Goal: Task Accomplishment & Management: Use online tool/utility

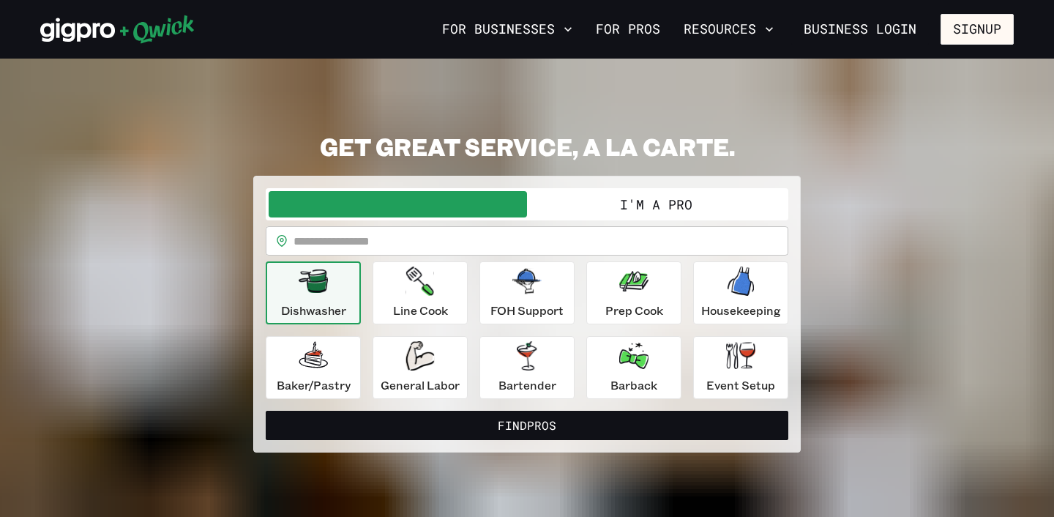
click at [598, 206] on button "I'm a Pro" at bounding box center [656, 204] width 258 height 26
click at [103, 26] on icon at bounding box center [77, 30] width 75 height 24
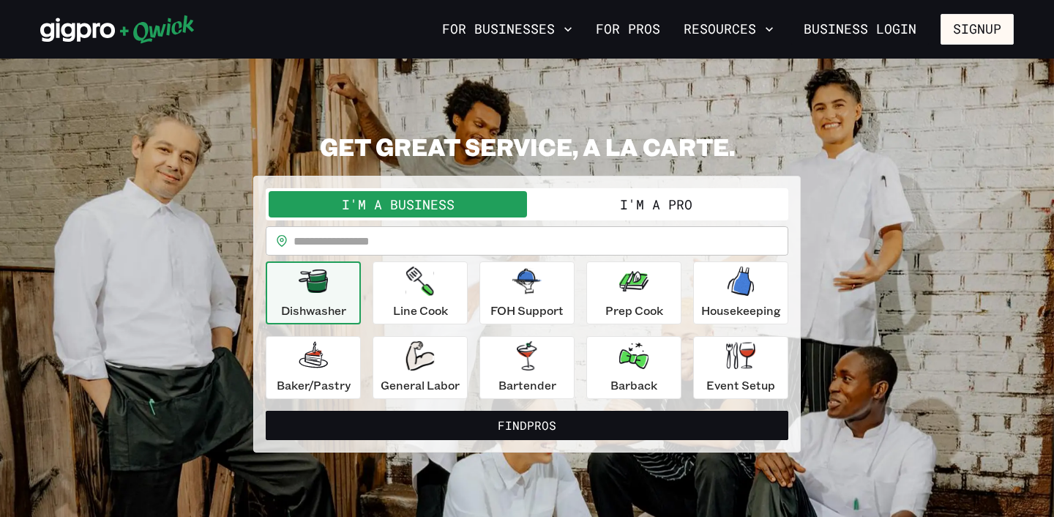
click at [624, 206] on button "I'm a Pro" at bounding box center [656, 204] width 258 height 26
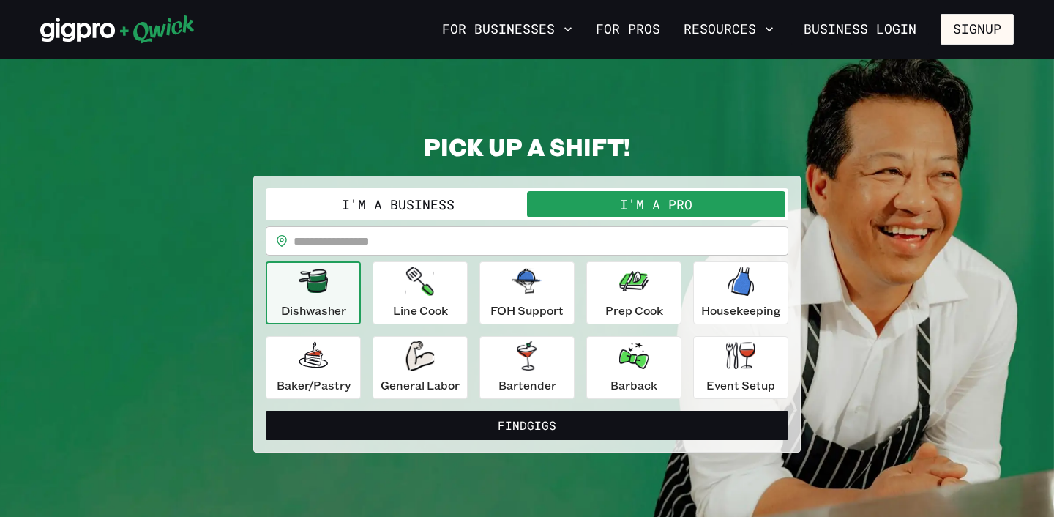
click at [470, 242] on input "text" at bounding box center [540, 240] width 495 height 29
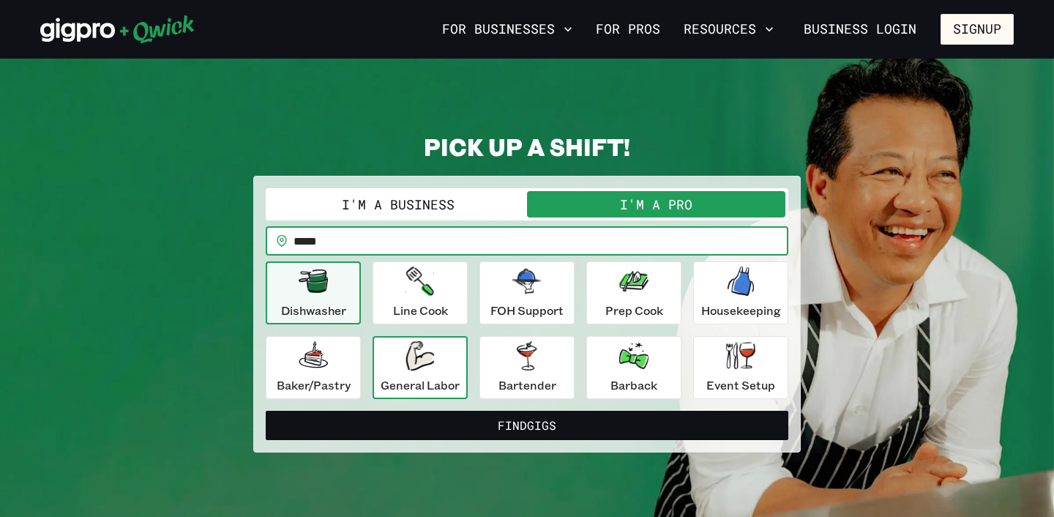
type input "*****"
click at [427, 372] on div "General Labor" at bounding box center [420, 367] width 79 height 53
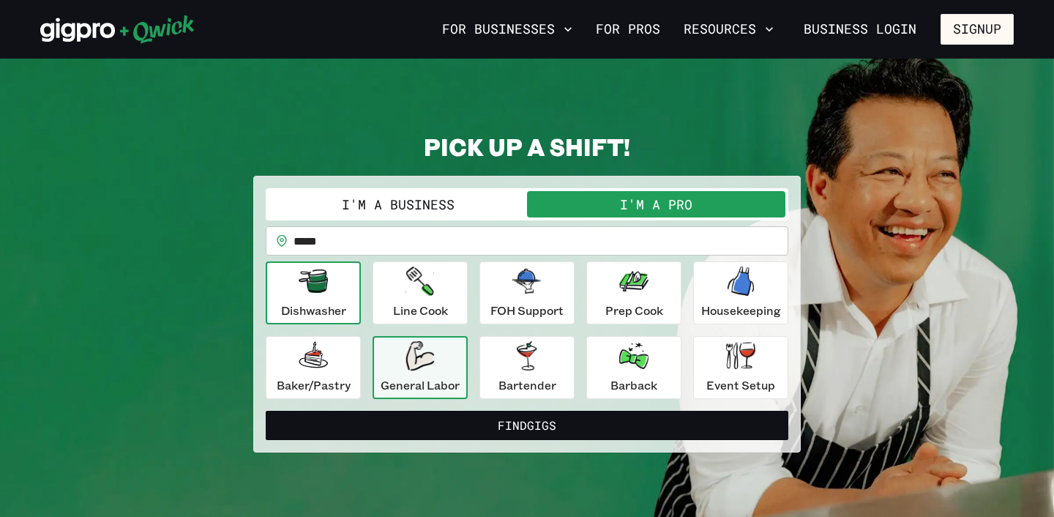
click at [329, 318] on p "Dishwasher" at bounding box center [313, 311] width 65 height 18
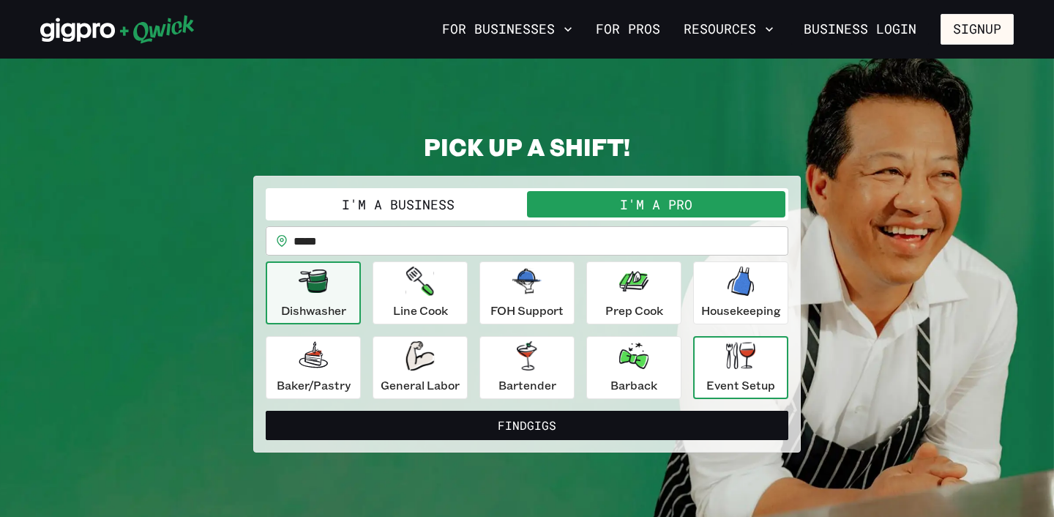
click at [738, 371] on div "Event Setup" at bounding box center [740, 367] width 69 height 53
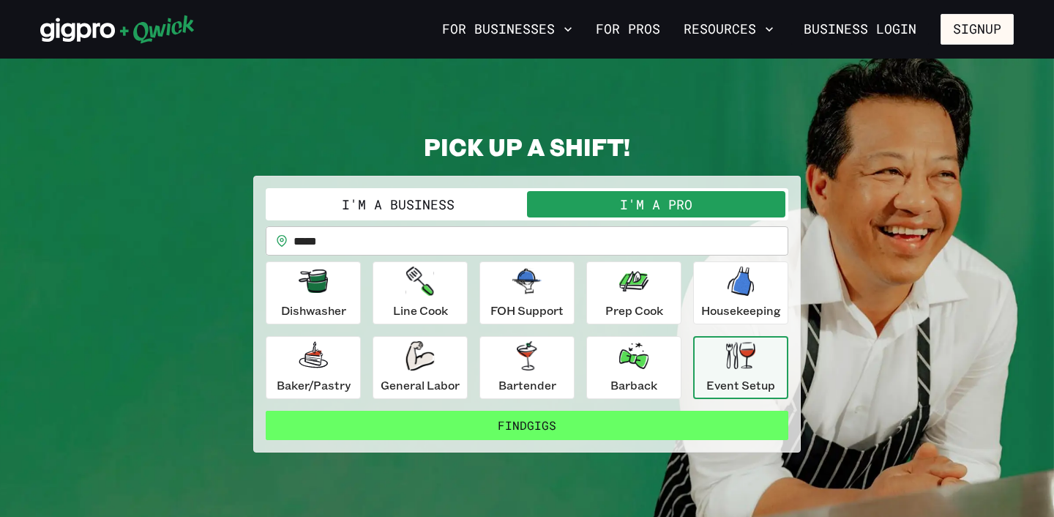
click at [618, 427] on button "Find Gigs" at bounding box center [527, 425] width 523 height 29
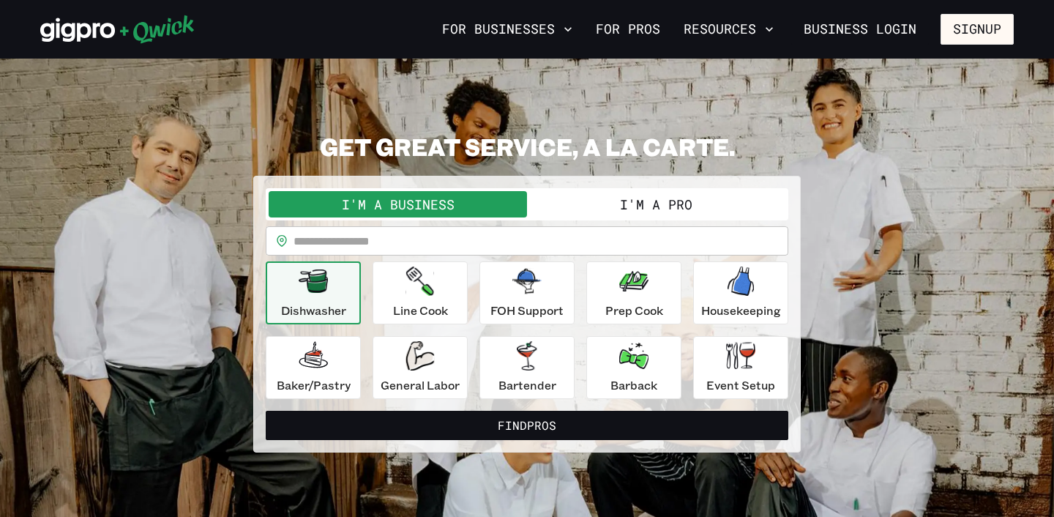
click at [580, 206] on button "I'm a Pro" at bounding box center [656, 204] width 258 height 26
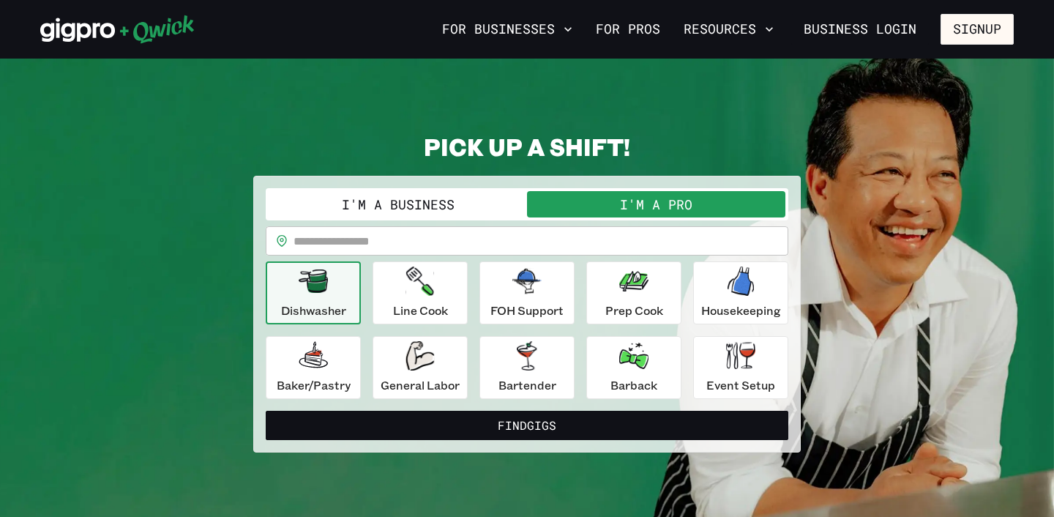
click at [481, 225] on div "**********" at bounding box center [527, 293] width 523 height 211
click at [471, 235] on input "text" at bounding box center [540, 240] width 495 height 29
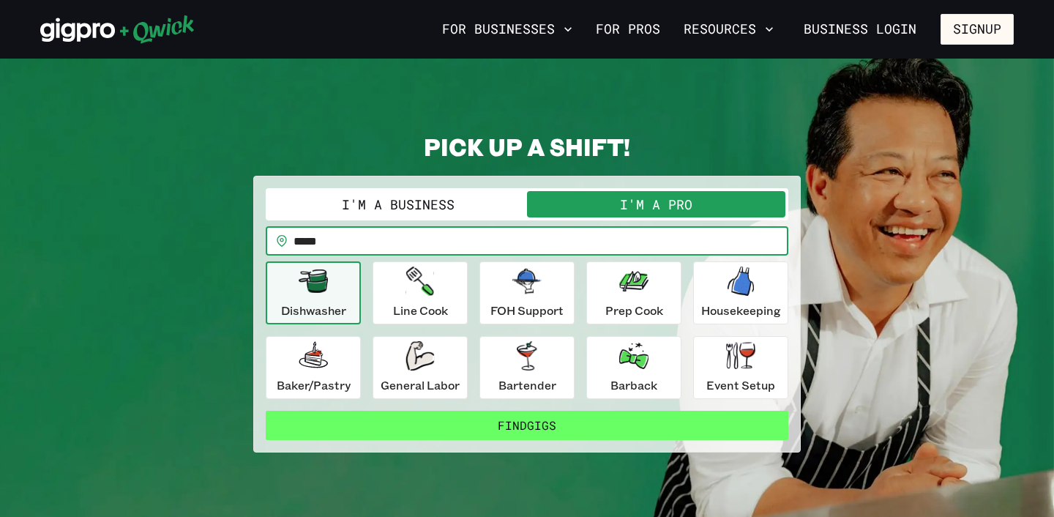
type input "*****"
click at [512, 423] on button "Find Gigs" at bounding box center [527, 425] width 523 height 29
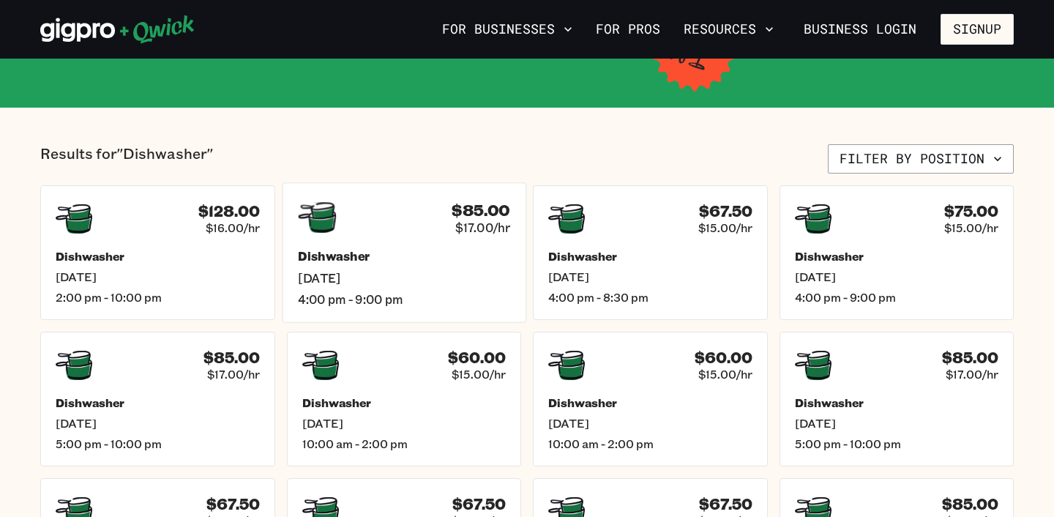
scroll to position [273, 0]
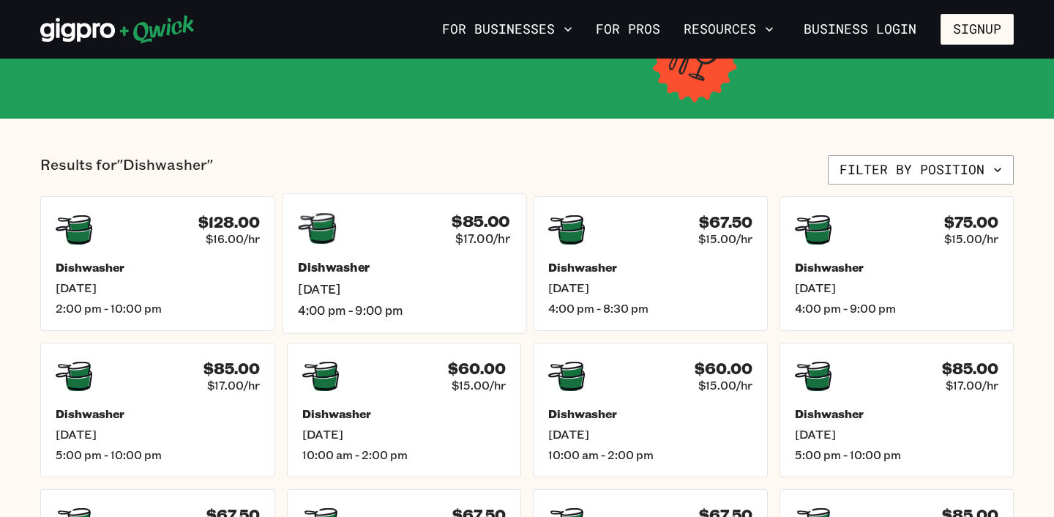
click at [374, 272] on h5 "Dishwasher" at bounding box center [404, 267] width 212 height 15
